Goal: Transaction & Acquisition: Purchase product/service

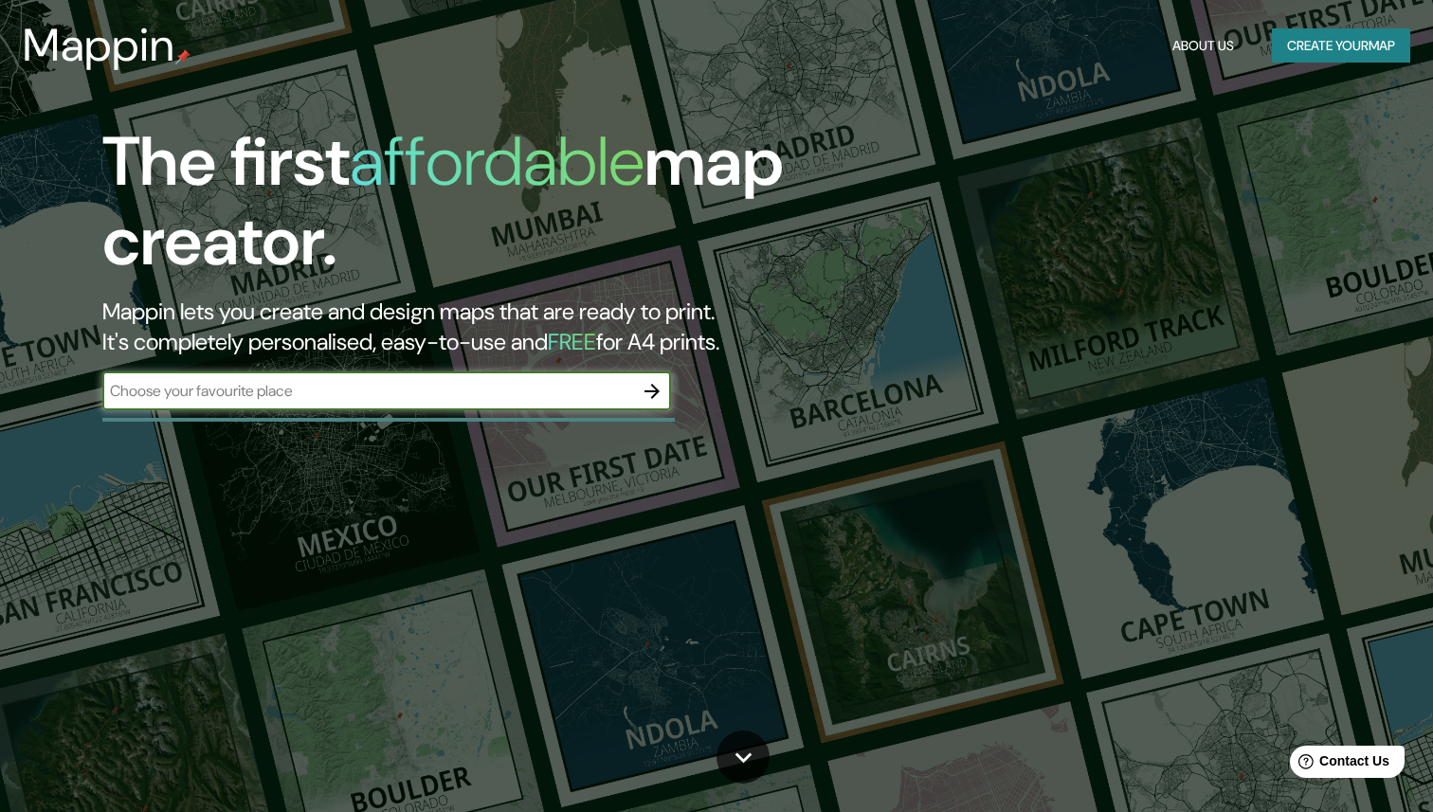
click at [302, 390] on input "text" at bounding box center [367, 391] width 531 height 22
paste input "[DEMOGRAPHIC_DATA][GEOGRAPHIC_DATA]"
type input "[DEMOGRAPHIC_DATA][GEOGRAPHIC_DATA]"
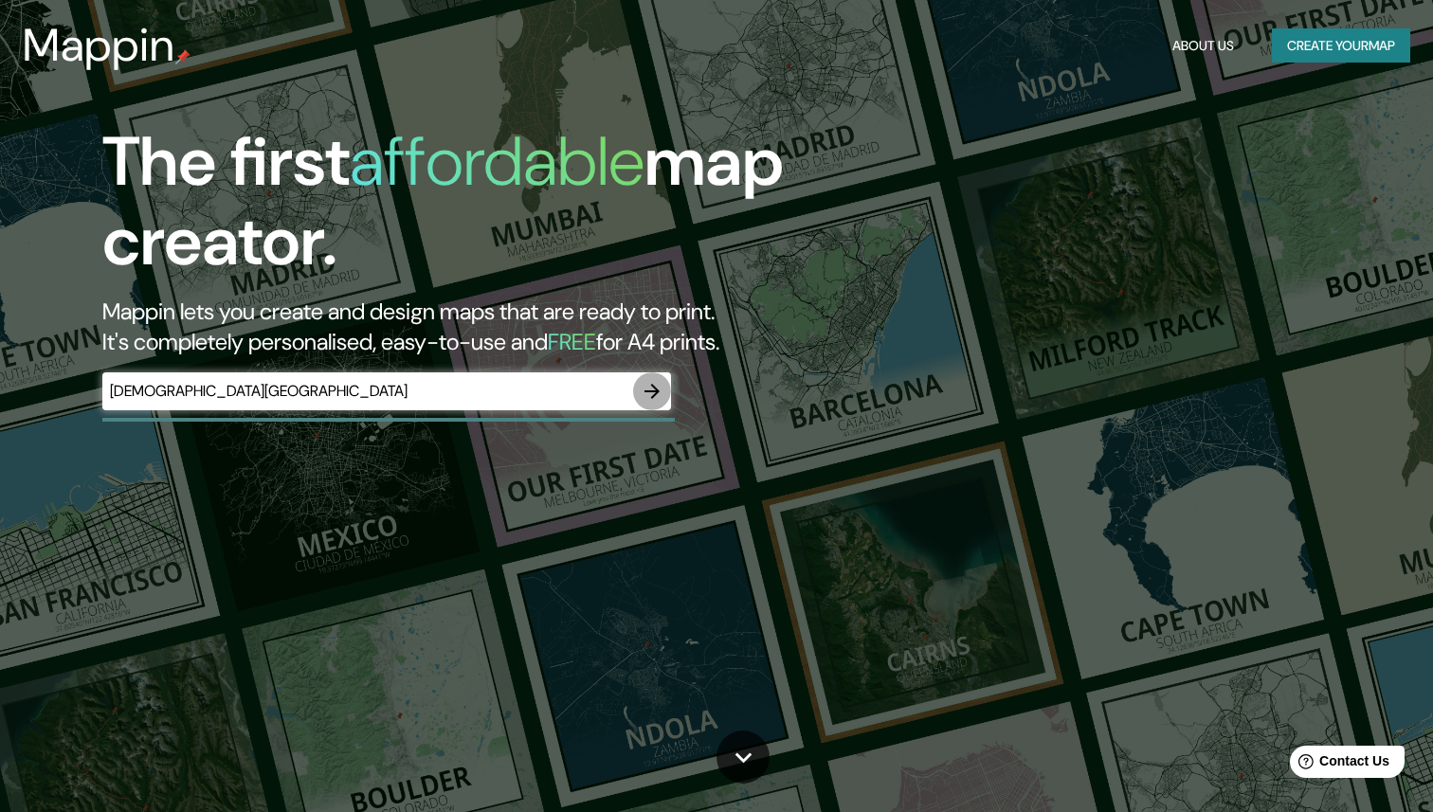
click at [655, 383] on icon "button" at bounding box center [652, 391] width 23 height 23
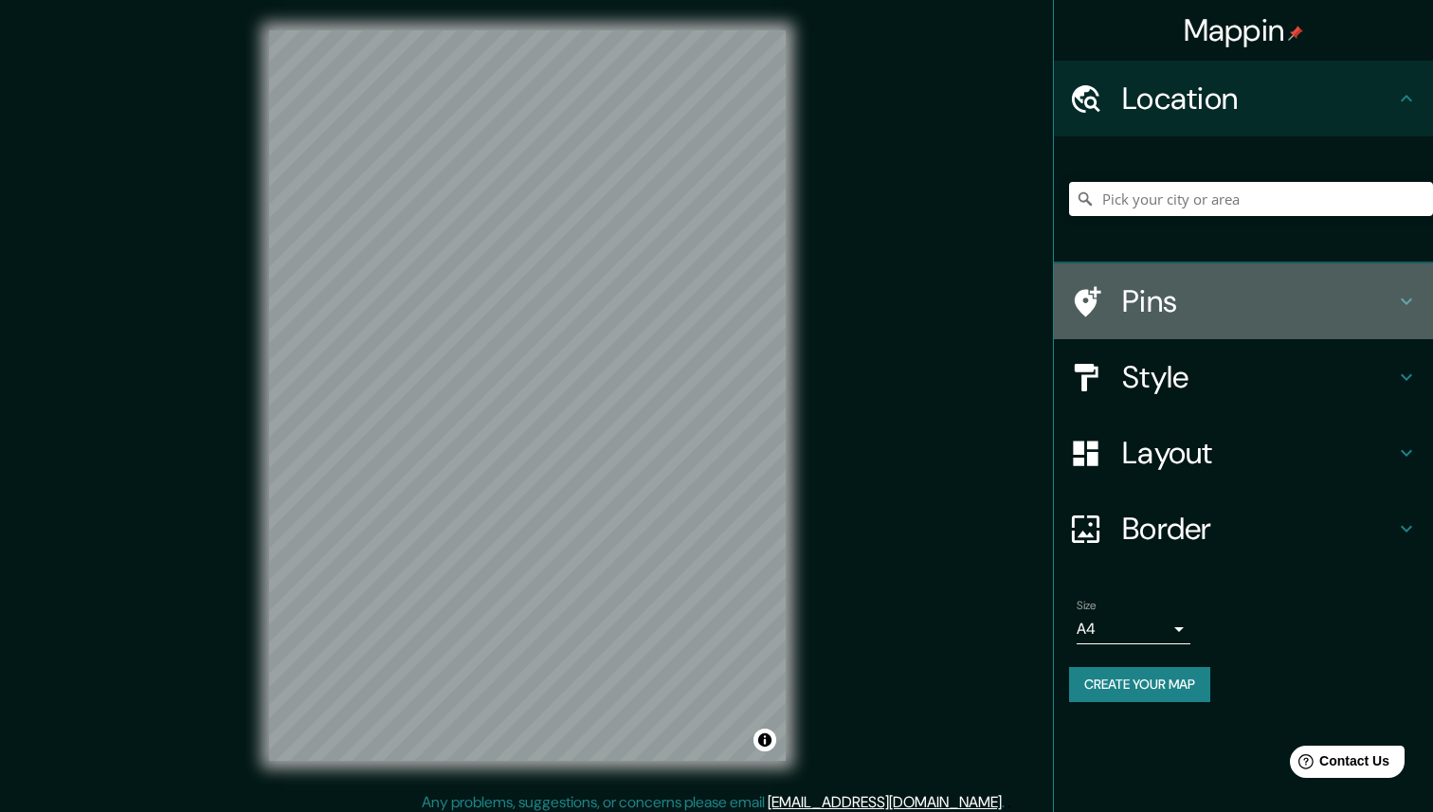
click at [1148, 297] on h4 "Pins" at bounding box center [1258, 301] width 273 height 38
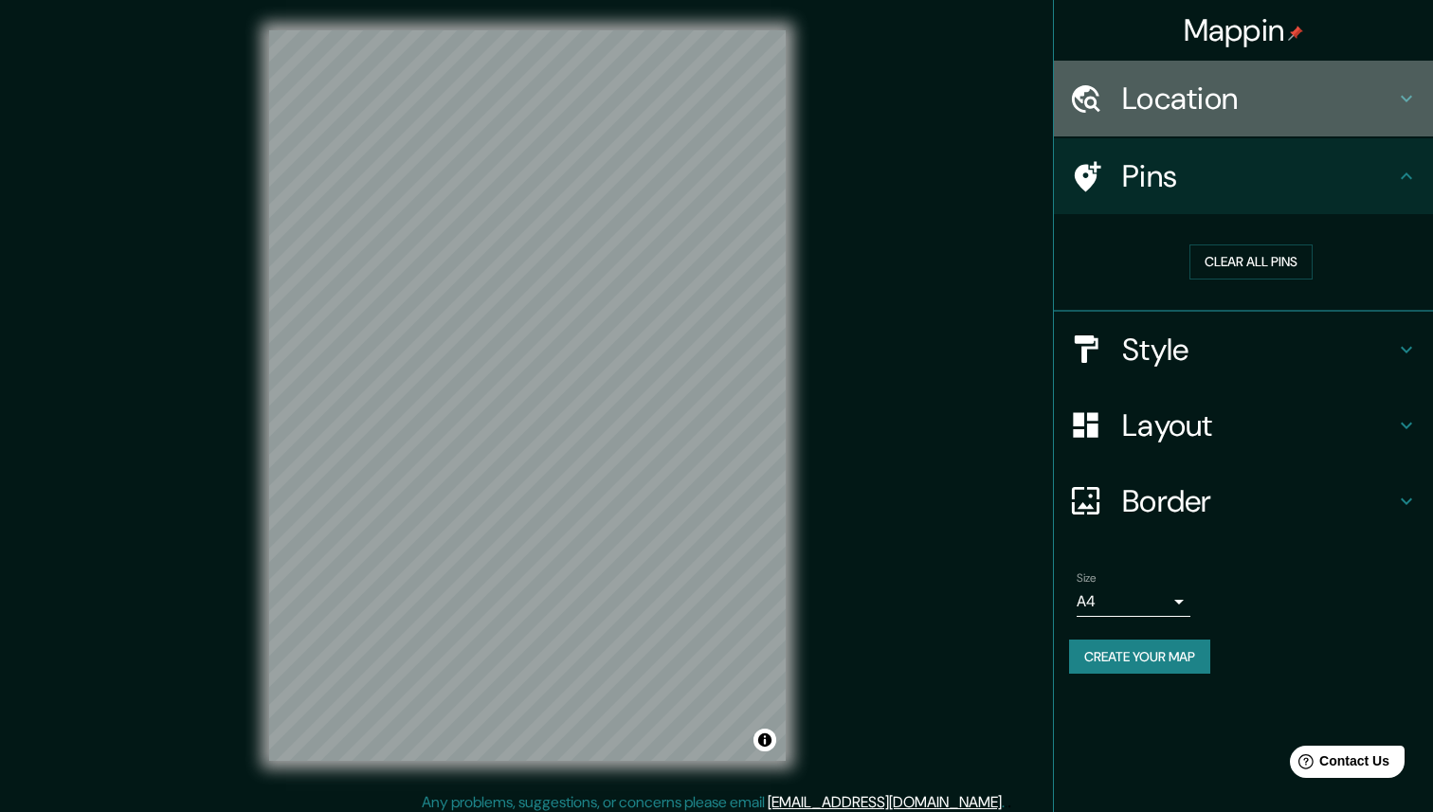
click at [1432, 106] on div "Location" at bounding box center [1243, 99] width 379 height 76
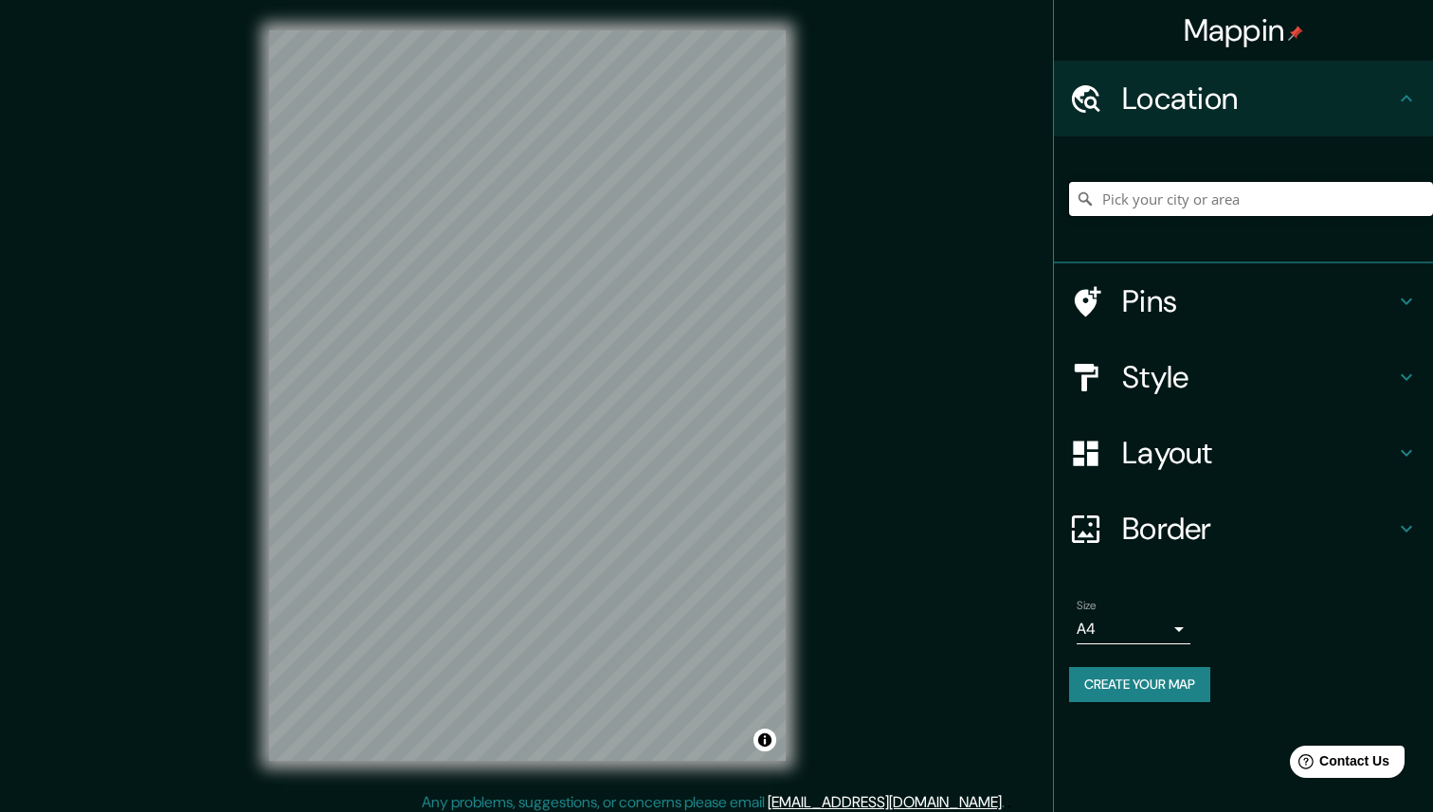
click at [1262, 194] on input "Pick your city or area" at bounding box center [1251, 199] width 364 height 34
